Goal: Task Accomplishment & Management: Complete application form

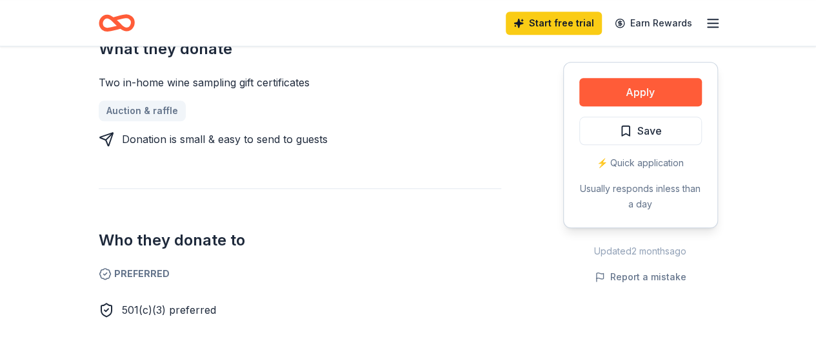
scroll to position [774, 0]
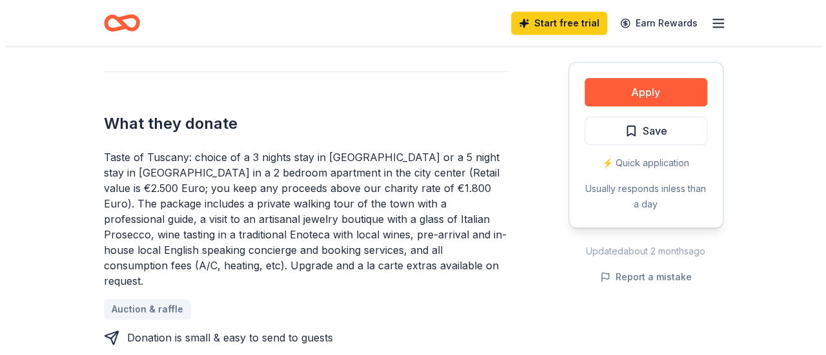
scroll to position [516, 0]
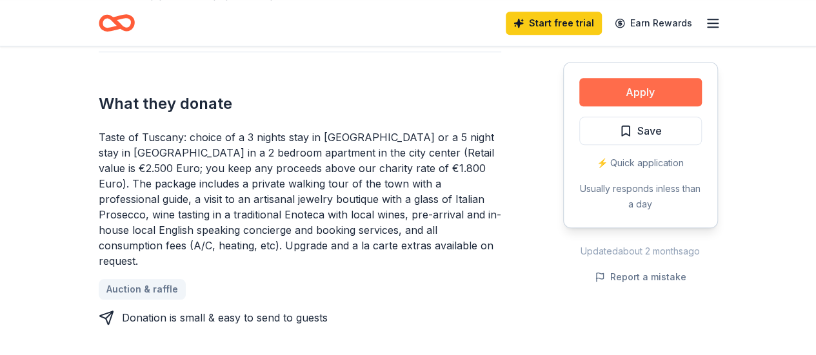
click at [630, 87] on button "Apply" at bounding box center [640, 92] width 123 height 28
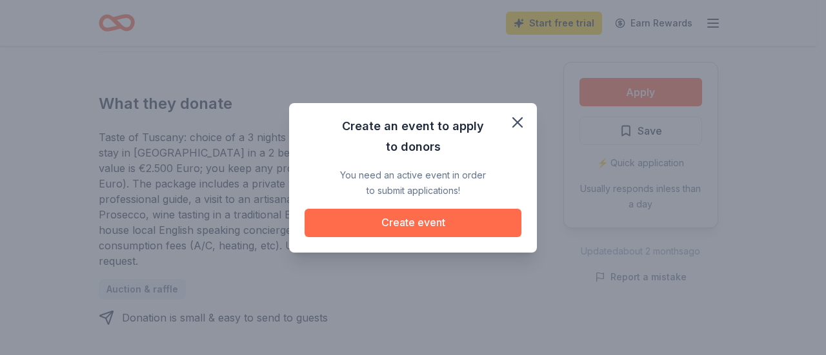
click at [404, 229] on button "Create event" at bounding box center [412, 223] width 217 height 28
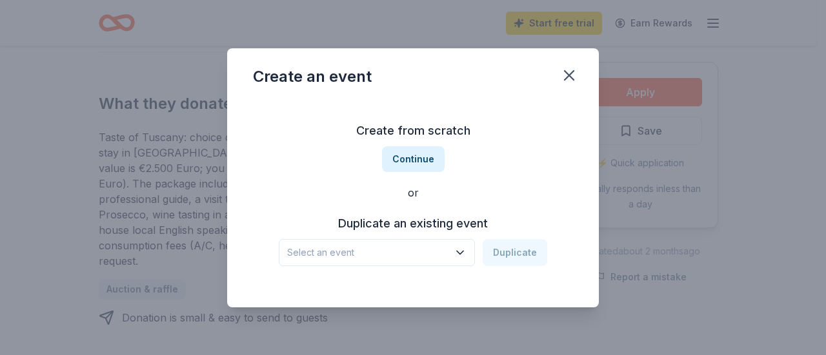
click at [443, 259] on span "Select an event" at bounding box center [367, 252] width 161 height 15
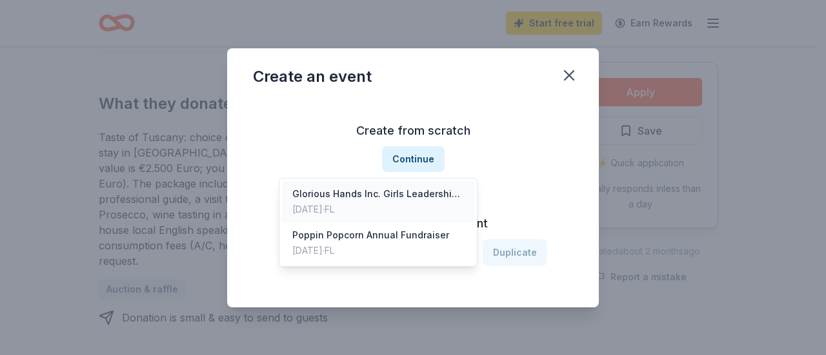
click at [377, 202] on div "[DATE] · [GEOGRAPHIC_DATA]" at bounding box center [378, 209] width 172 height 15
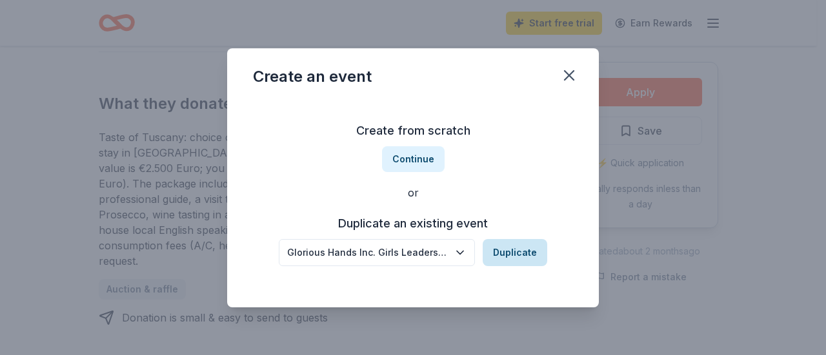
click at [517, 252] on button "Duplicate" at bounding box center [515, 252] width 65 height 27
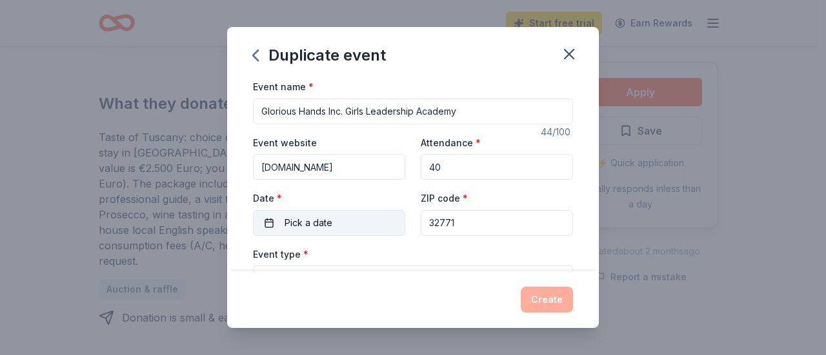
click at [293, 224] on span "Pick a date" at bounding box center [308, 222] width 48 height 15
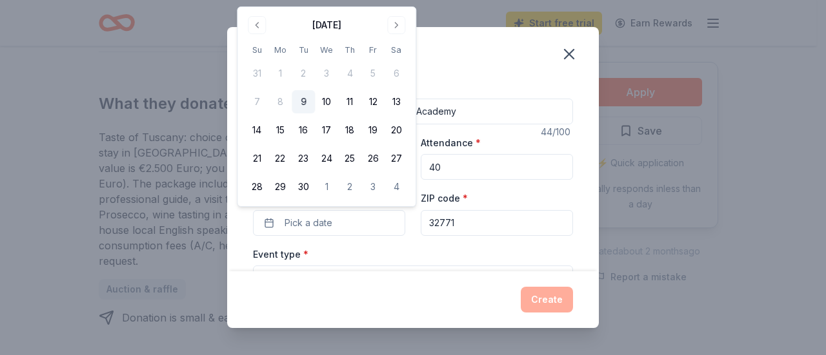
click at [301, 106] on button "9" at bounding box center [303, 101] width 23 height 23
click at [421, 261] on div "Event type * Health & wellness" at bounding box center [413, 270] width 320 height 48
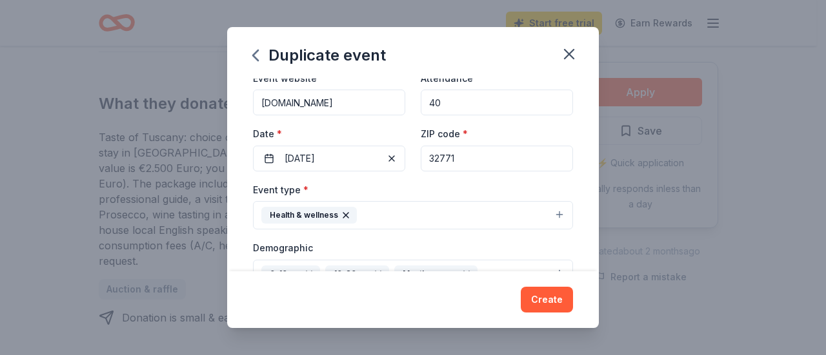
scroll to position [129, 0]
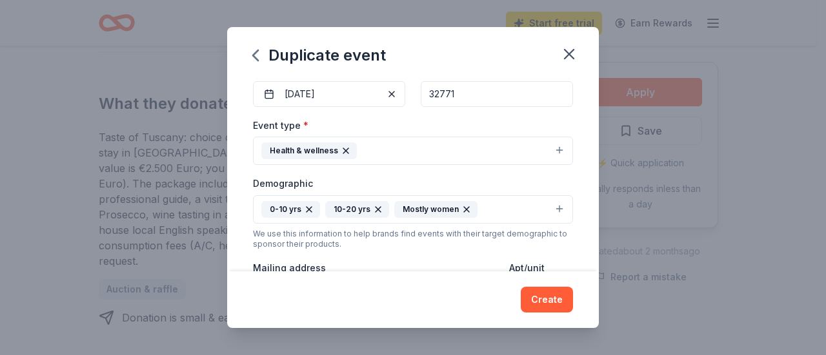
click at [549, 154] on button "Health & wellness" at bounding box center [413, 151] width 320 height 28
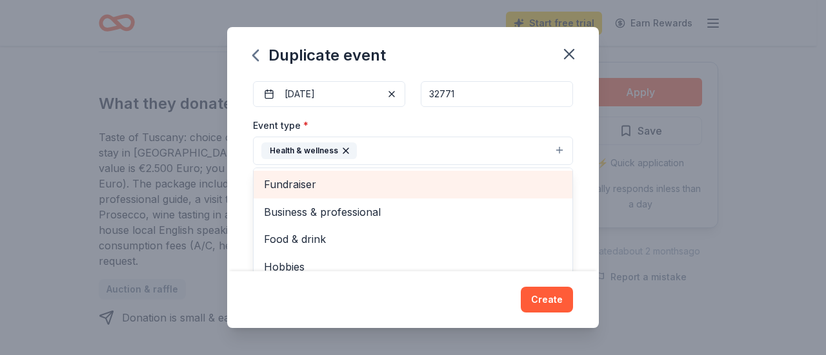
click at [321, 185] on span "Fundraiser" at bounding box center [413, 184] width 298 height 17
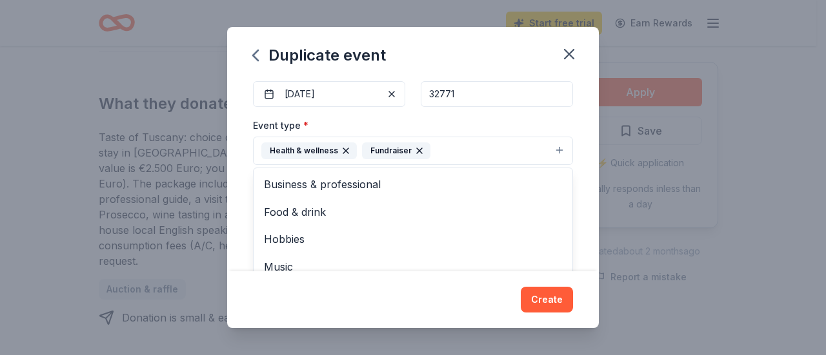
click at [382, 94] on div "Event name * Glorious Hands Inc. Girls Leadership Academy 44 /100 Event website…" at bounding box center [413, 249] width 320 height 599
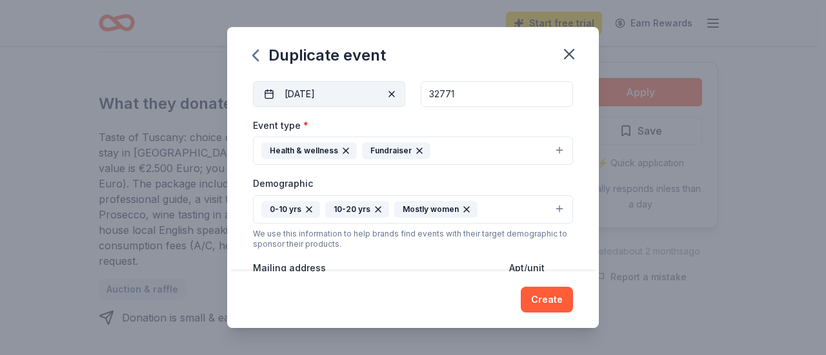
click at [341, 94] on button "09/09/2025" at bounding box center [329, 94] width 152 height 26
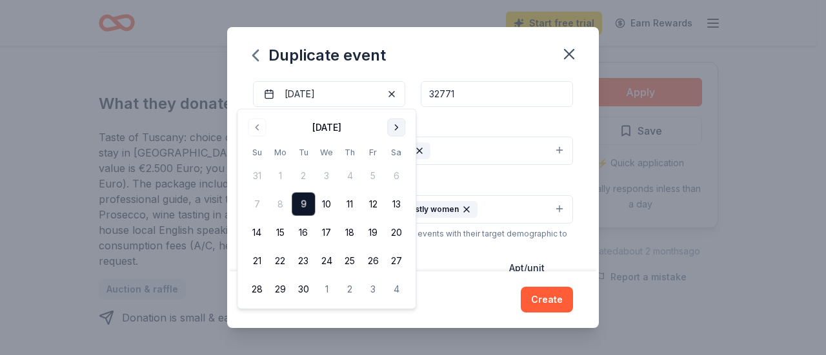
click at [392, 126] on button "Go to next month" at bounding box center [396, 128] width 18 height 18
click at [277, 257] on button "20" at bounding box center [279, 261] width 23 height 23
click at [484, 286] on div "Create" at bounding box center [413, 300] width 372 height 57
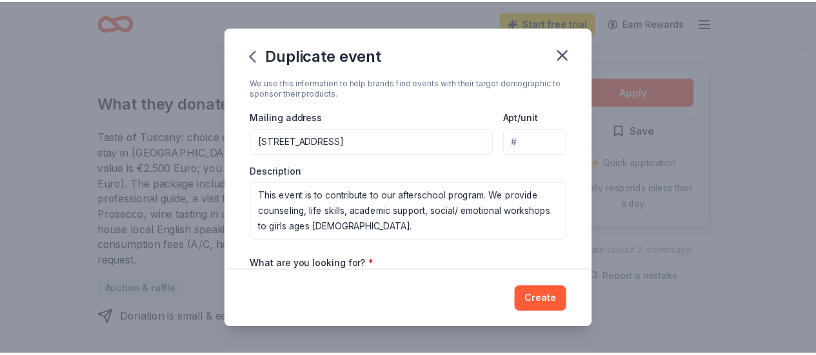
scroll to position [452, 0]
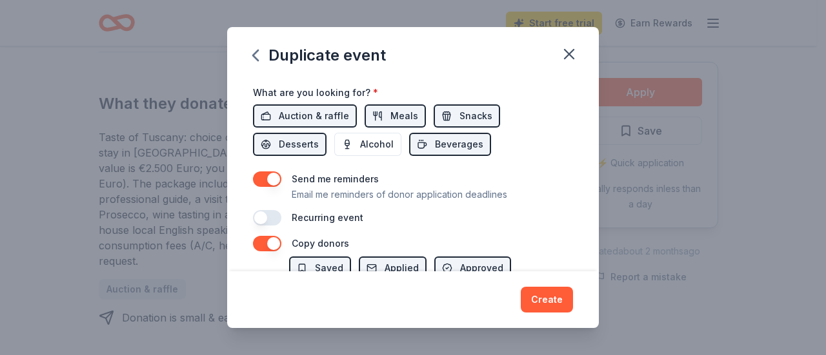
click at [531, 304] on button "Create" at bounding box center [547, 300] width 52 height 26
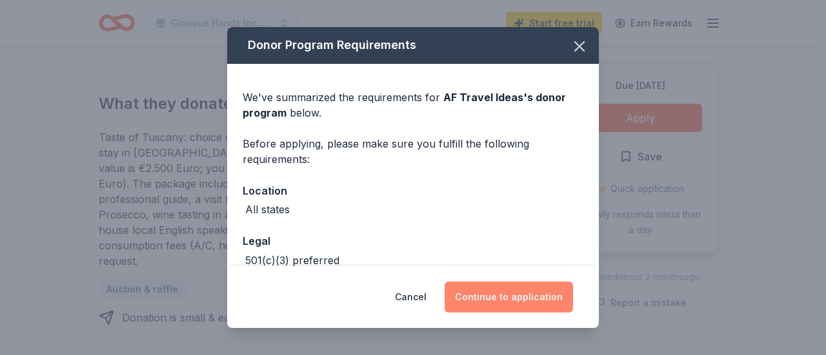
click at [513, 298] on button "Continue to application" at bounding box center [508, 297] width 128 height 31
